Goal: Navigation & Orientation: Find specific page/section

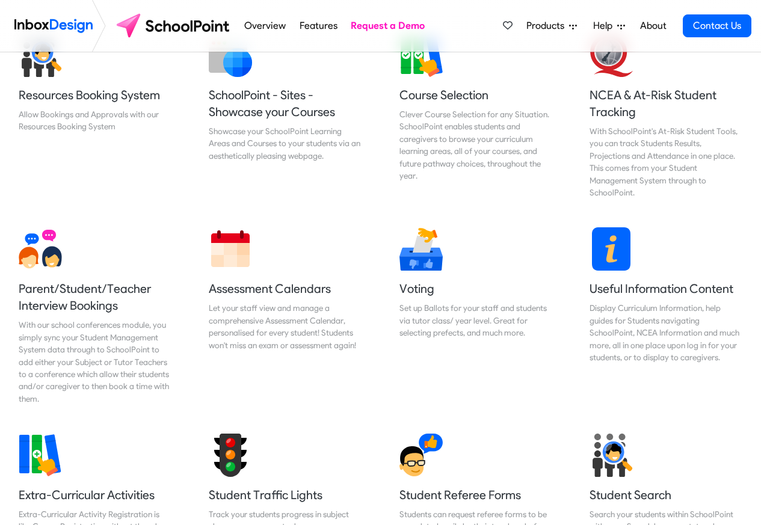
scroll to position [505, 0]
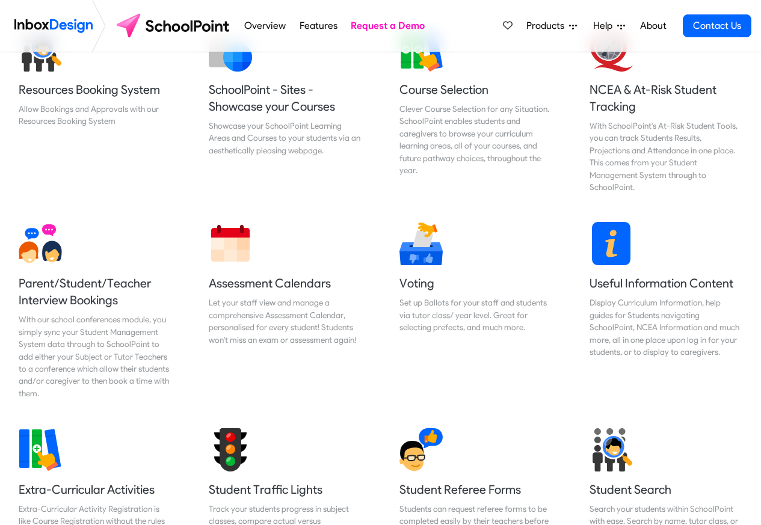
click at [254, 27] on link "Overview" at bounding box center [265, 26] width 48 height 24
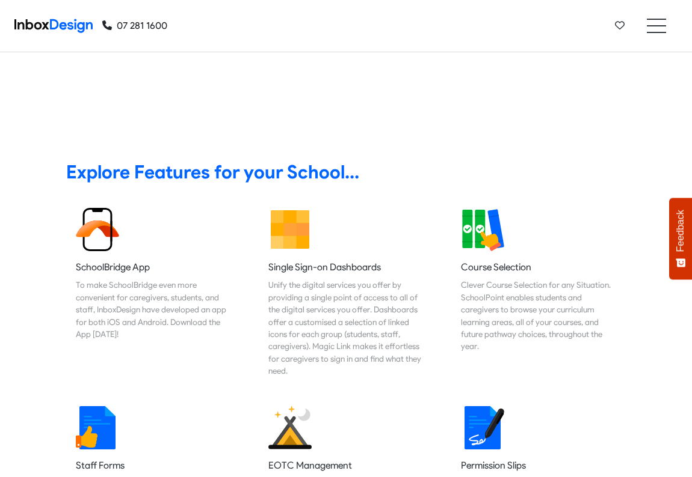
scroll to position [459, 0]
